Goal: Transaction & Acquisition: Purchase product/service

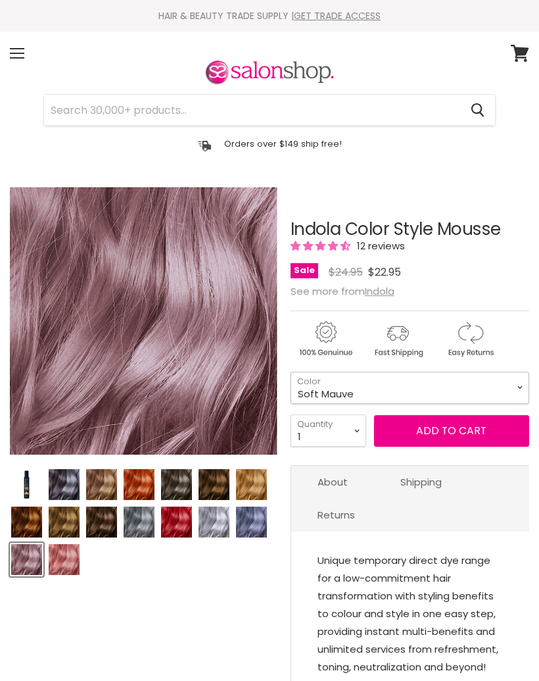
click at [502, 387] on select "Beige Blonde Honey Blonde Medium Blonde Dark Blonde Medium Brown Strawberry Ros…" at bounding box center [410, 387] width 239 height 32
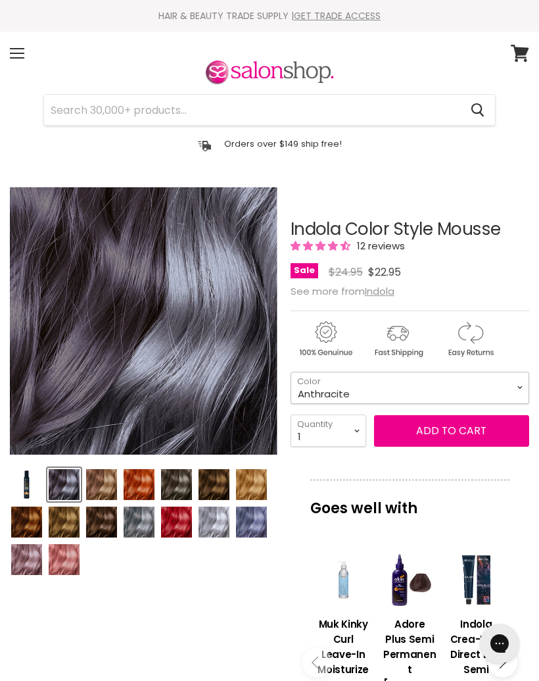
click at [510, 385] on select "Beige Blonde Honey Blonde Medium Blonde Dark Blonde Medium Brown Strawberry Ros…" at bounding box center [410, 387] width 239 height 32
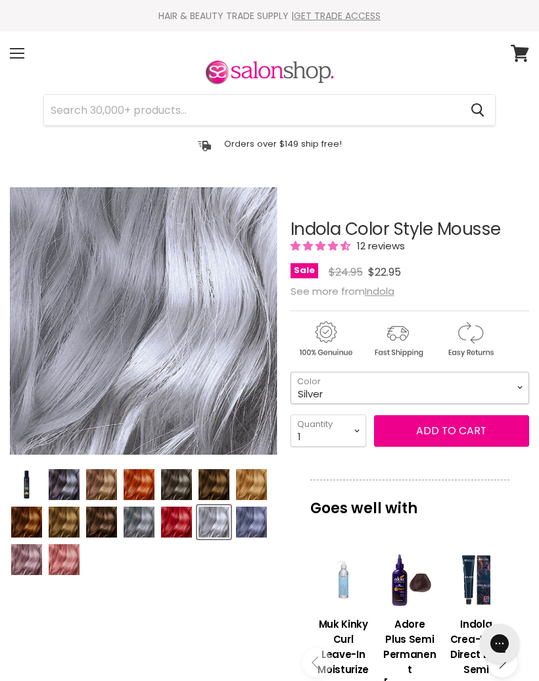
click at [499, 389] on select "Beige Blonde Honey Blonde Medium Blonde Dark Blonde Medium Brown Strawberry Ros…" at bounding box center [410, 387] width 239 height 32
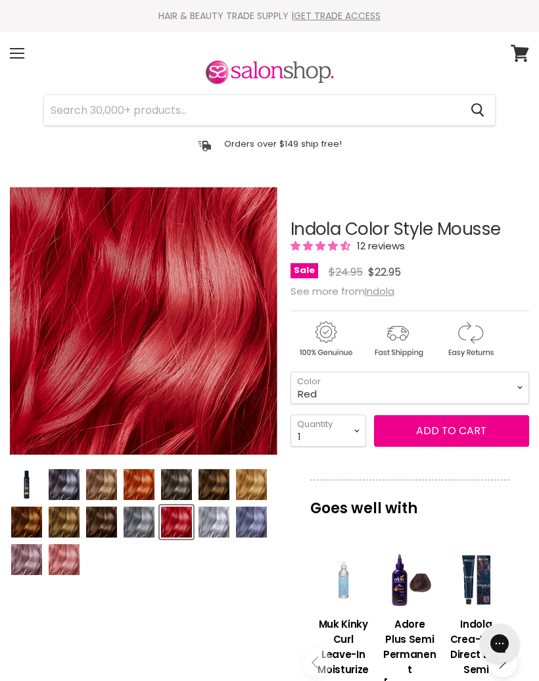
click at [74, 565] on img "Product thumbnails" at bounding box center [64, 559] width 31 height 31
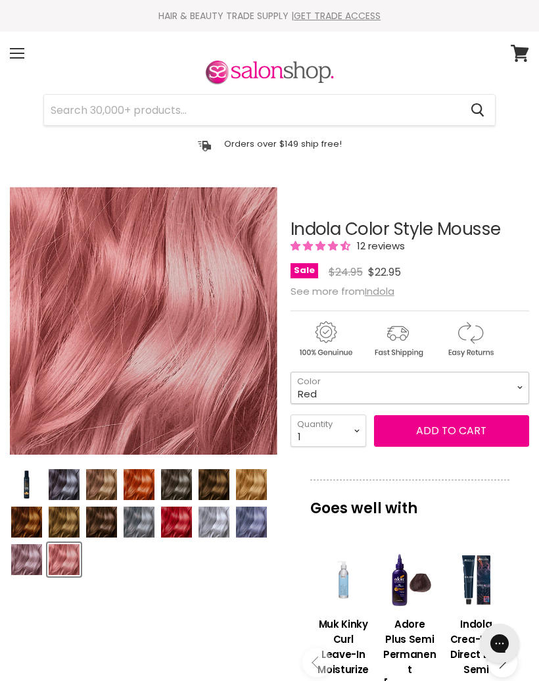
click at [496, 390] on select "Beige Blonde Honey Blonde Medium Blonde Dark Blonde Medium Brown Strawberry Ros…" at bounding box center [410, 387] width 239 height 32
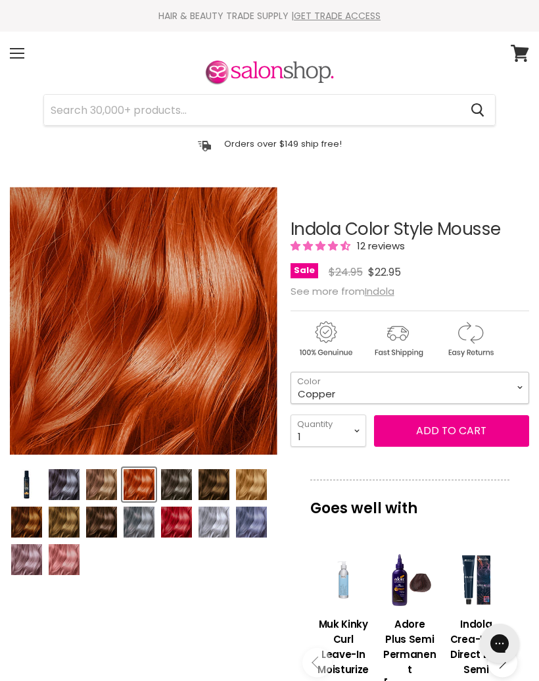
click at [496, 383] on select "Beige Blonde Honey Blonde Medium Blonde Dark Blonde Medium Brown Strawberry Ros…" at bounding box center [410, 387] width 239 height 32
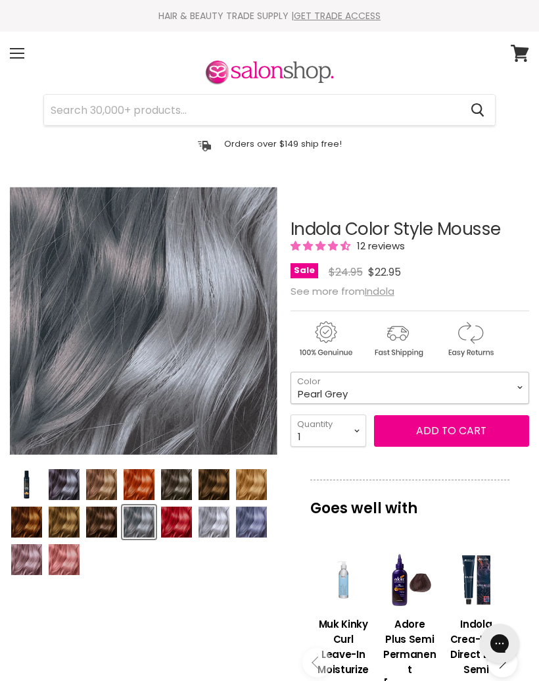
click at [510, 385] on select "Beige Blonde Honey Blonde Medium Blonde Dark Blonde Medium Brown Strawberry Ros…" at bounding box center [410, 387] width 239 height 32
select select "Copper"
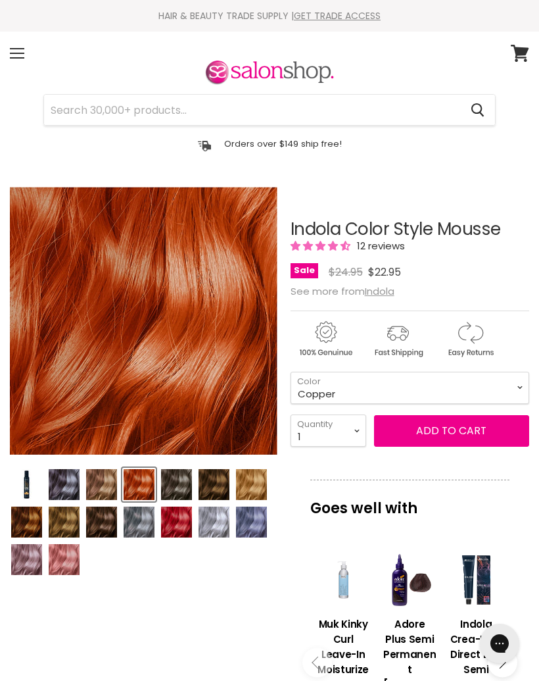
click at [395, 297] on u "Indola" at bounding box center [380, 291] width 30 height 14
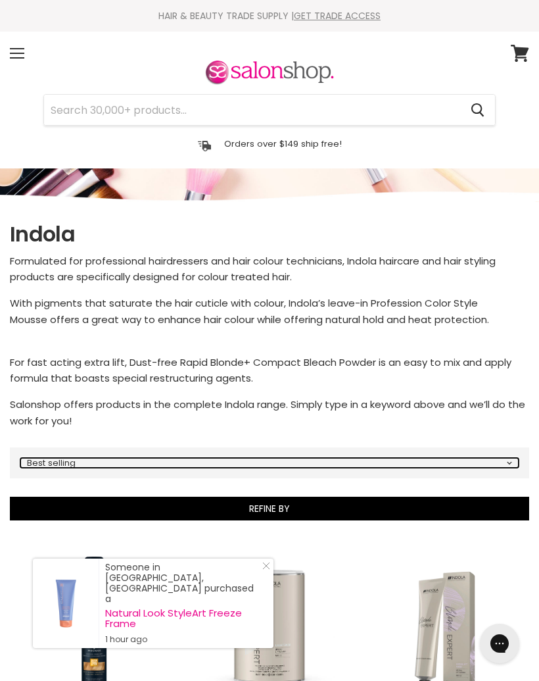
click at [515, 464] on select "Best selling Featured Price, low to high Price, high to low Alphabetically, A-Z…" at bounding box center [269, 463] width 498 height 10
